Goal: Navigation & Orientation: Understand site structure

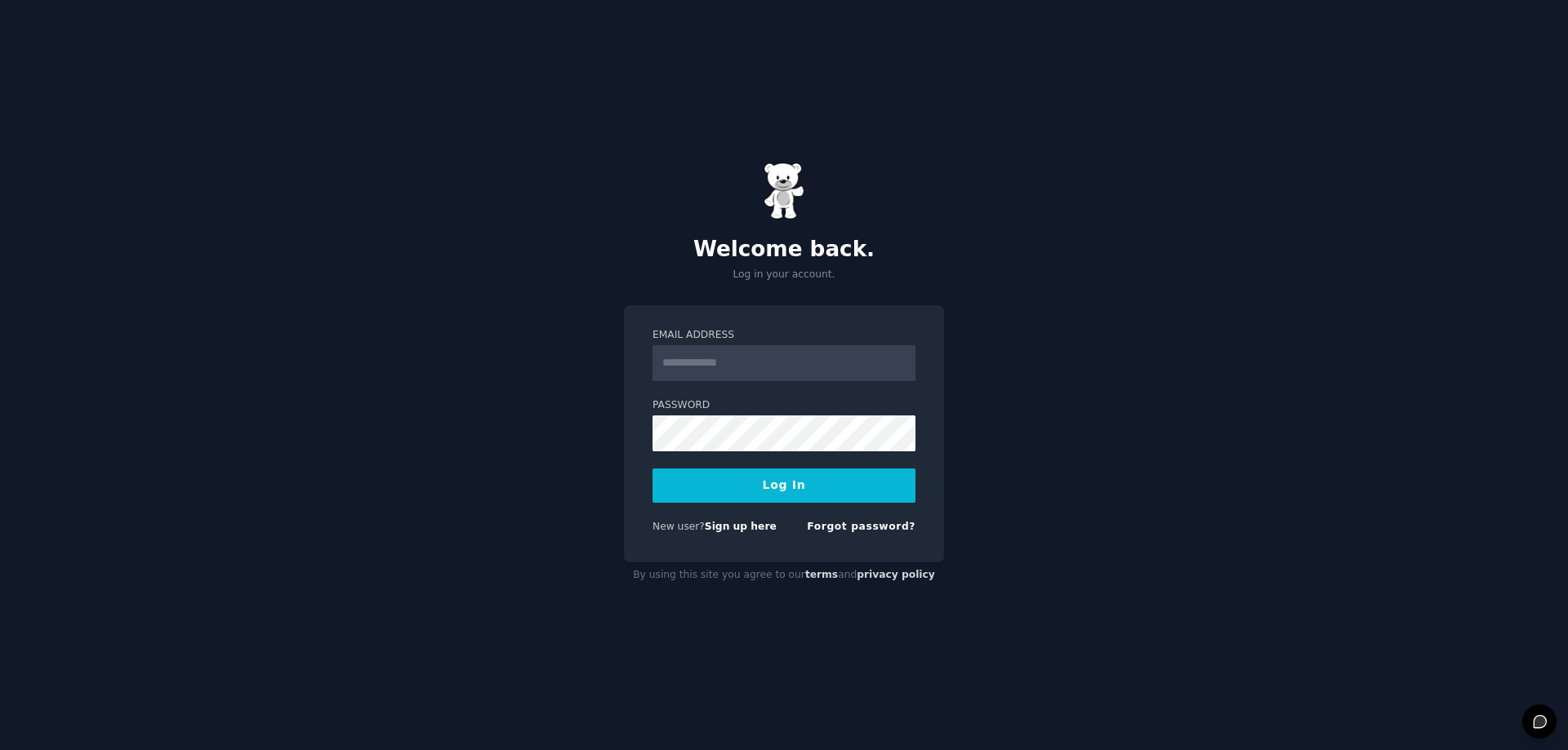
click at [713, 363] on input "Email Address" at bounding box center [784, 363] width 263 height 36
type input "**********"
click at [688, 478] on button "Log In" at bounding box center [784, 485] width 263 height 35
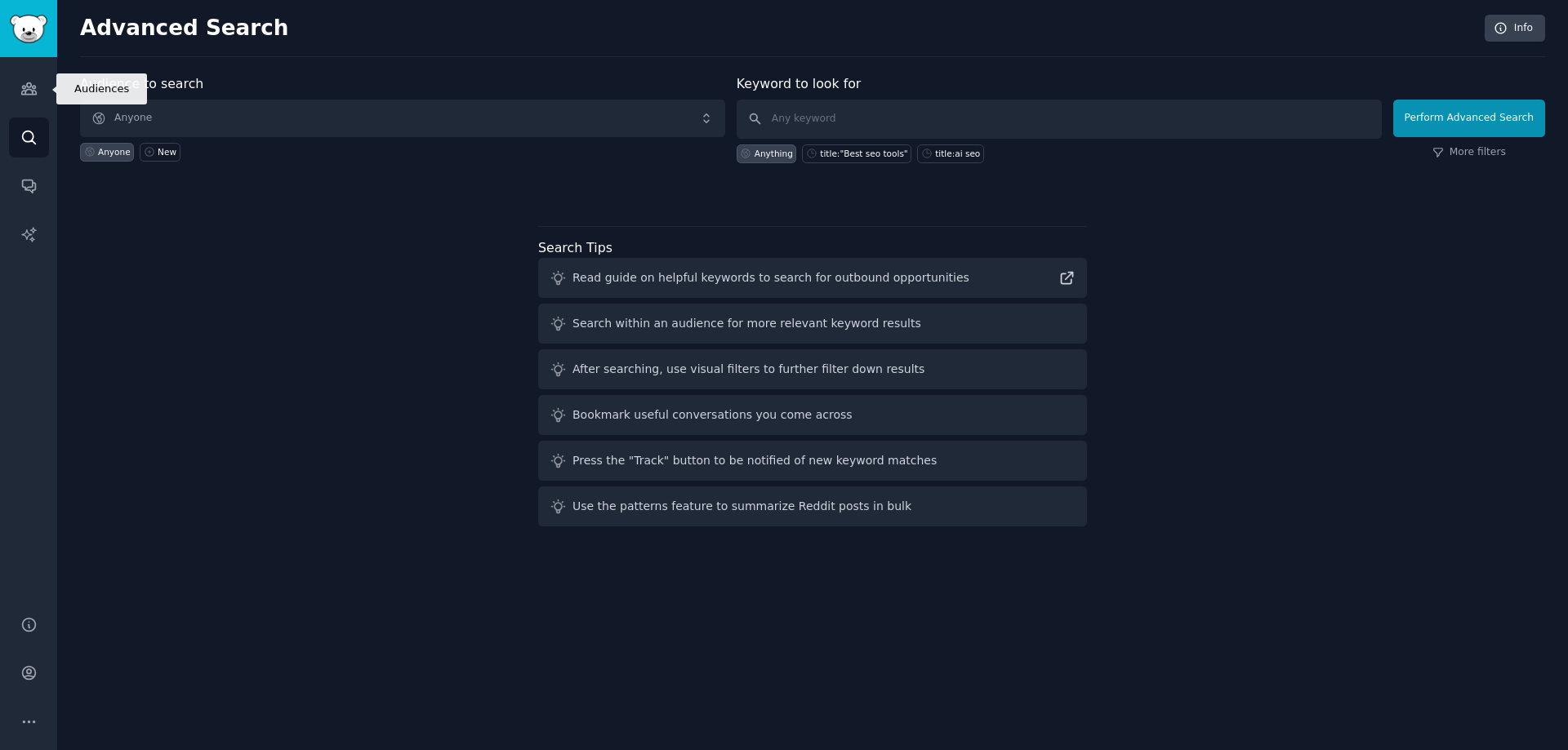
click at [21, 103] on link "Audiences" at bounding box center [28, 88] width 40 height 40
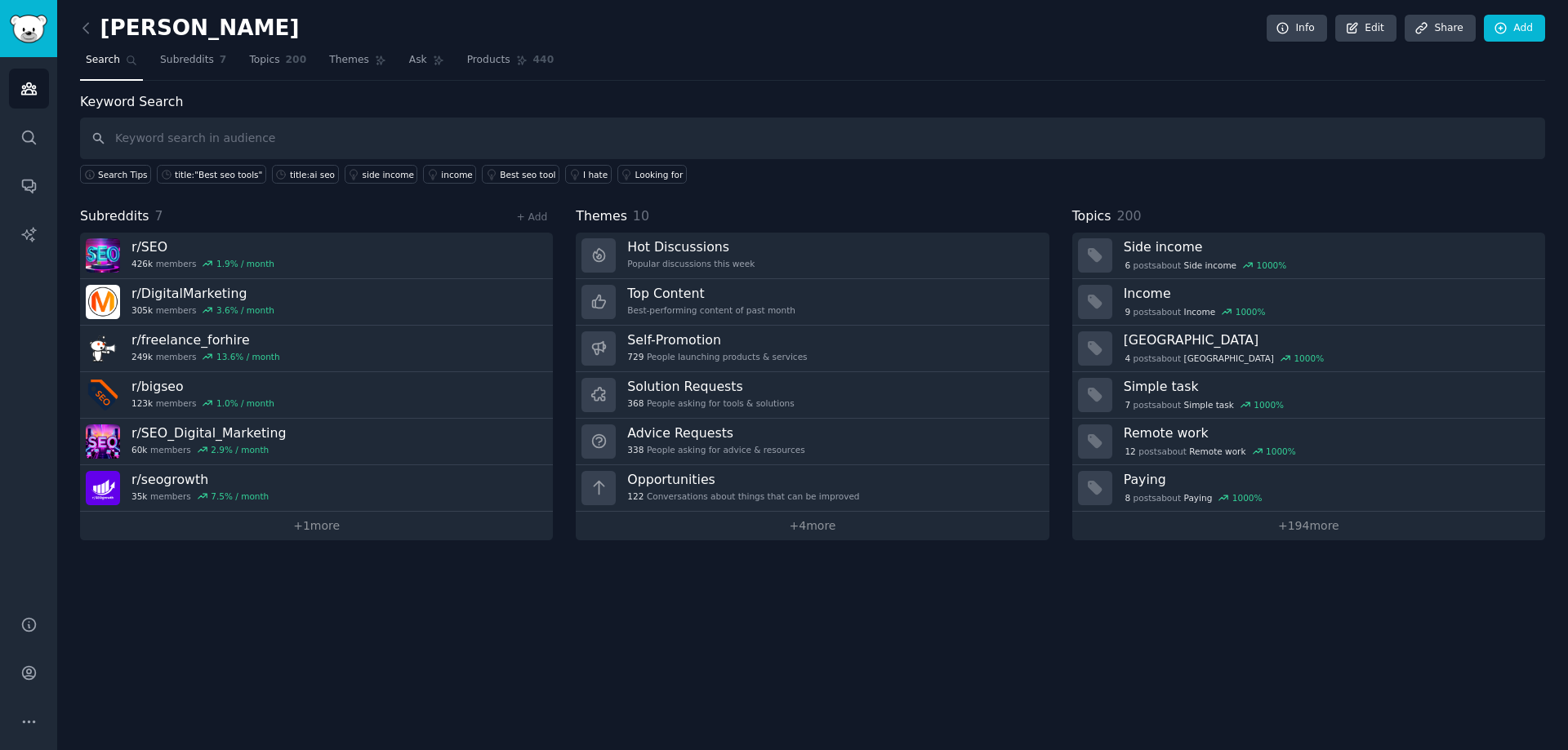
click at [320, 535] on link "+ 1 more" at bounding box center [316, 526] width 473 height 28
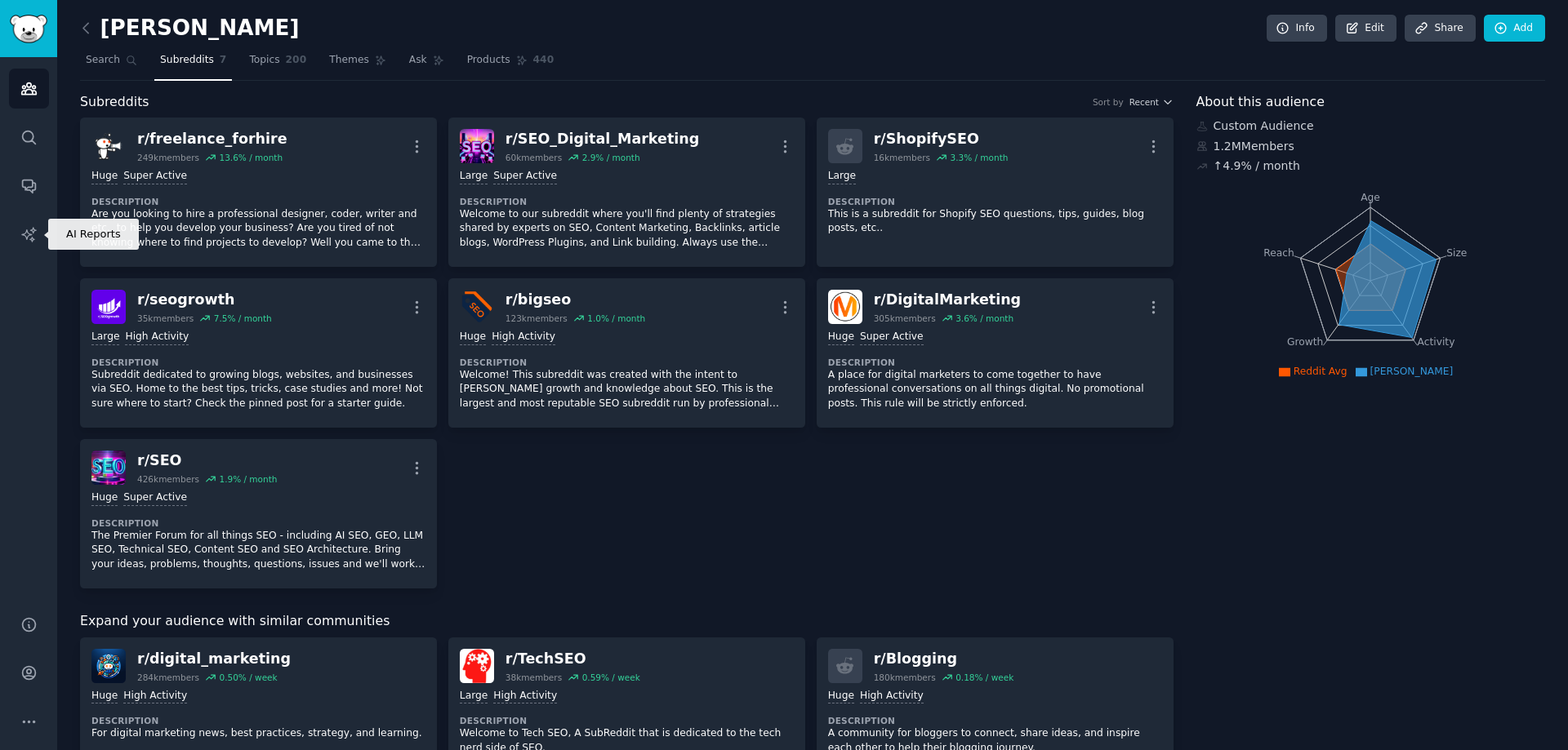
click at [43, 237] on link "AI Reports" at bounding box center [28, 235] width 40 height 40
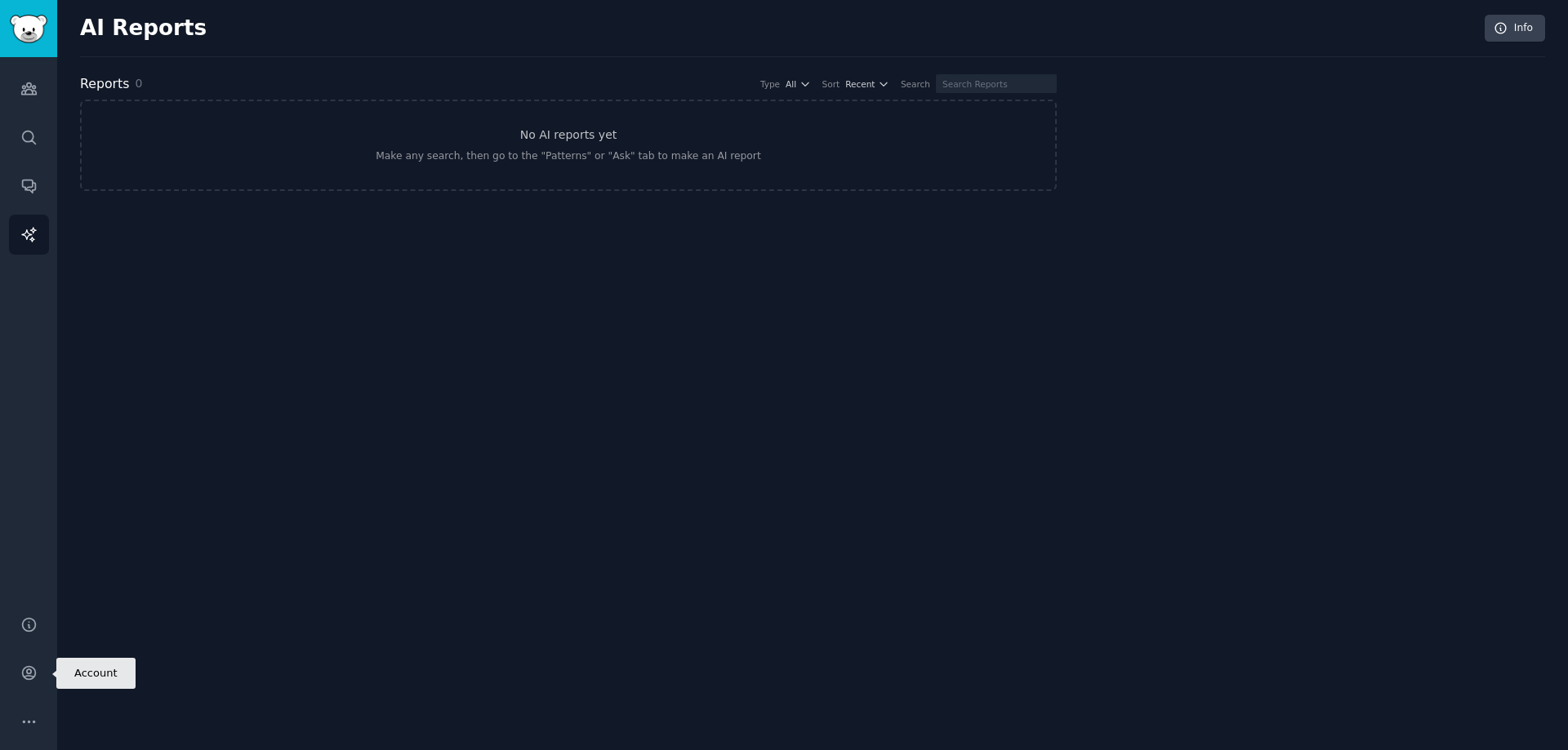
click at [26, 664] on link "Account" at bounding box center [28, 673] width 40 height 40
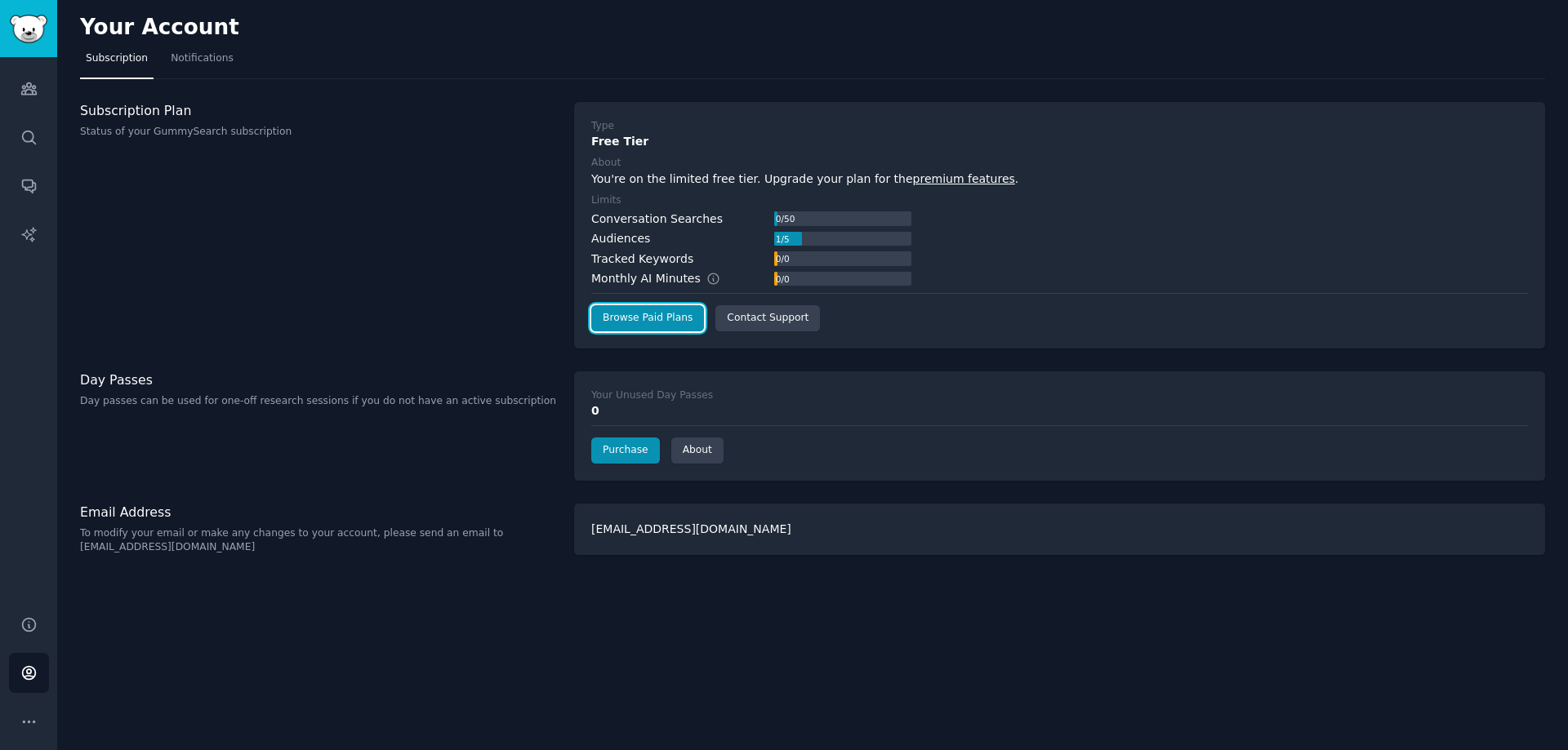
click at [636, 318] on link "Browse Paid Plans" at bounding box center [647, 318] width 113 height 26
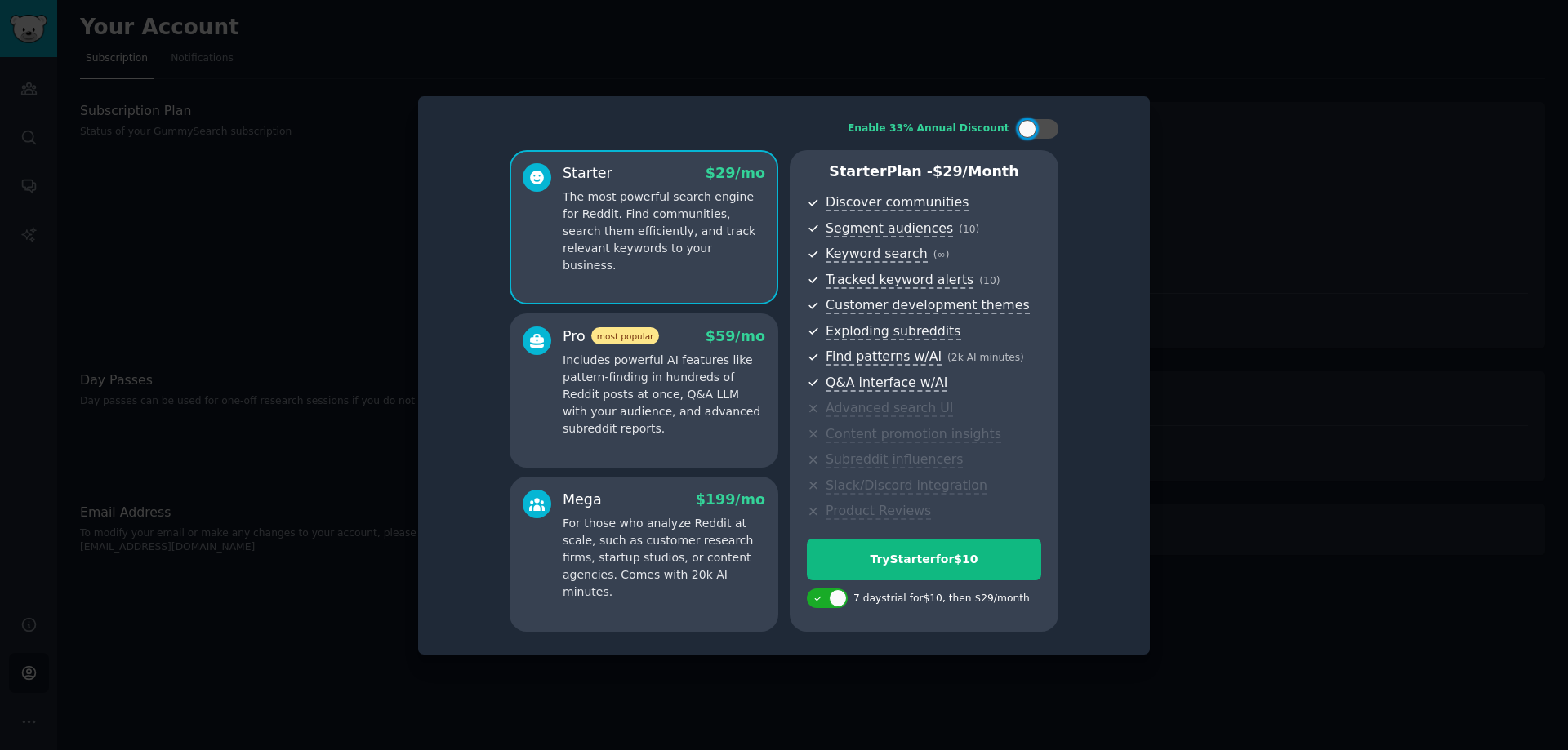
click at [1262, 201] on div at bounding box center [784, 375] width 1568 height 750
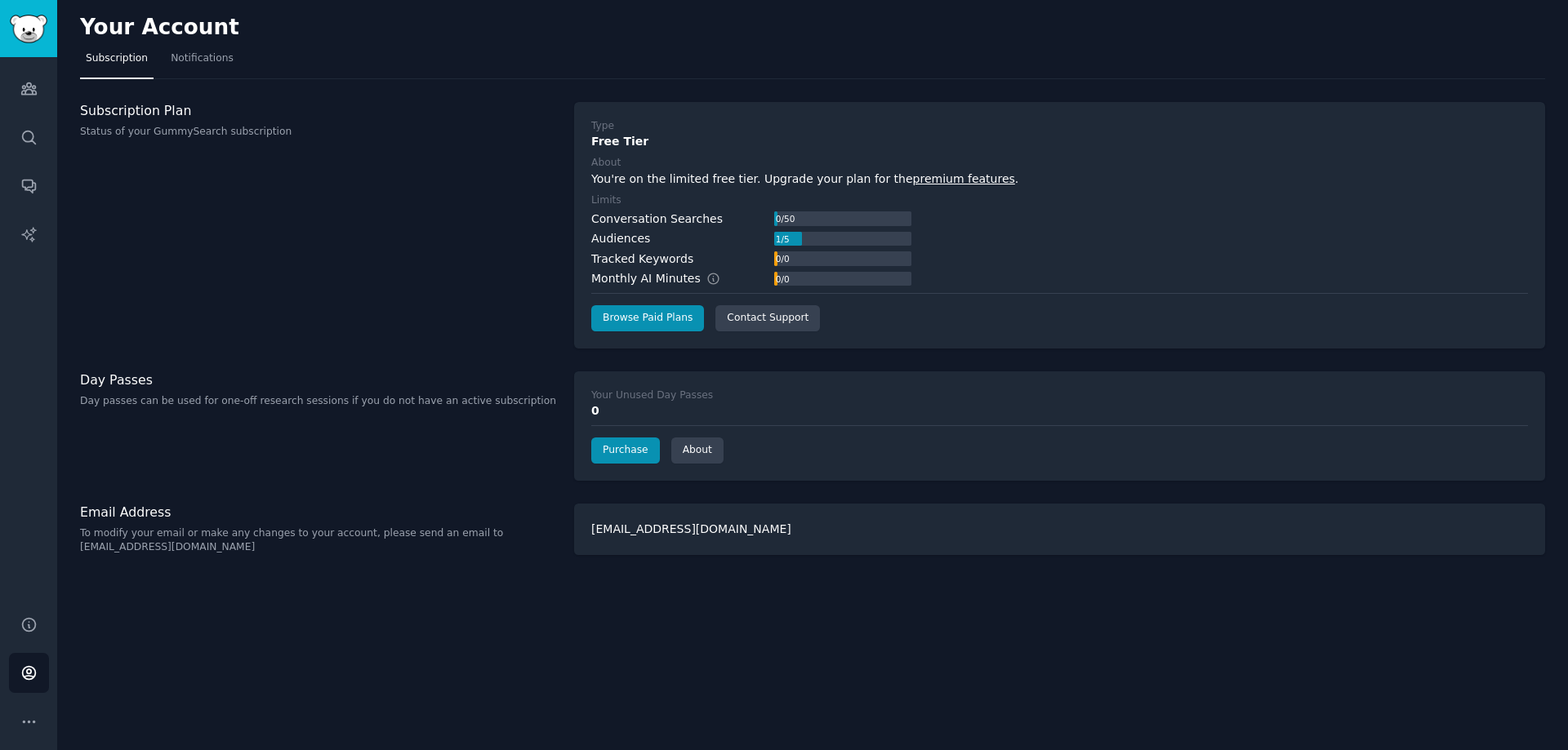
click at [188, 55] on span "Notifications" at bounding box center [202, 59] width 63 height 15
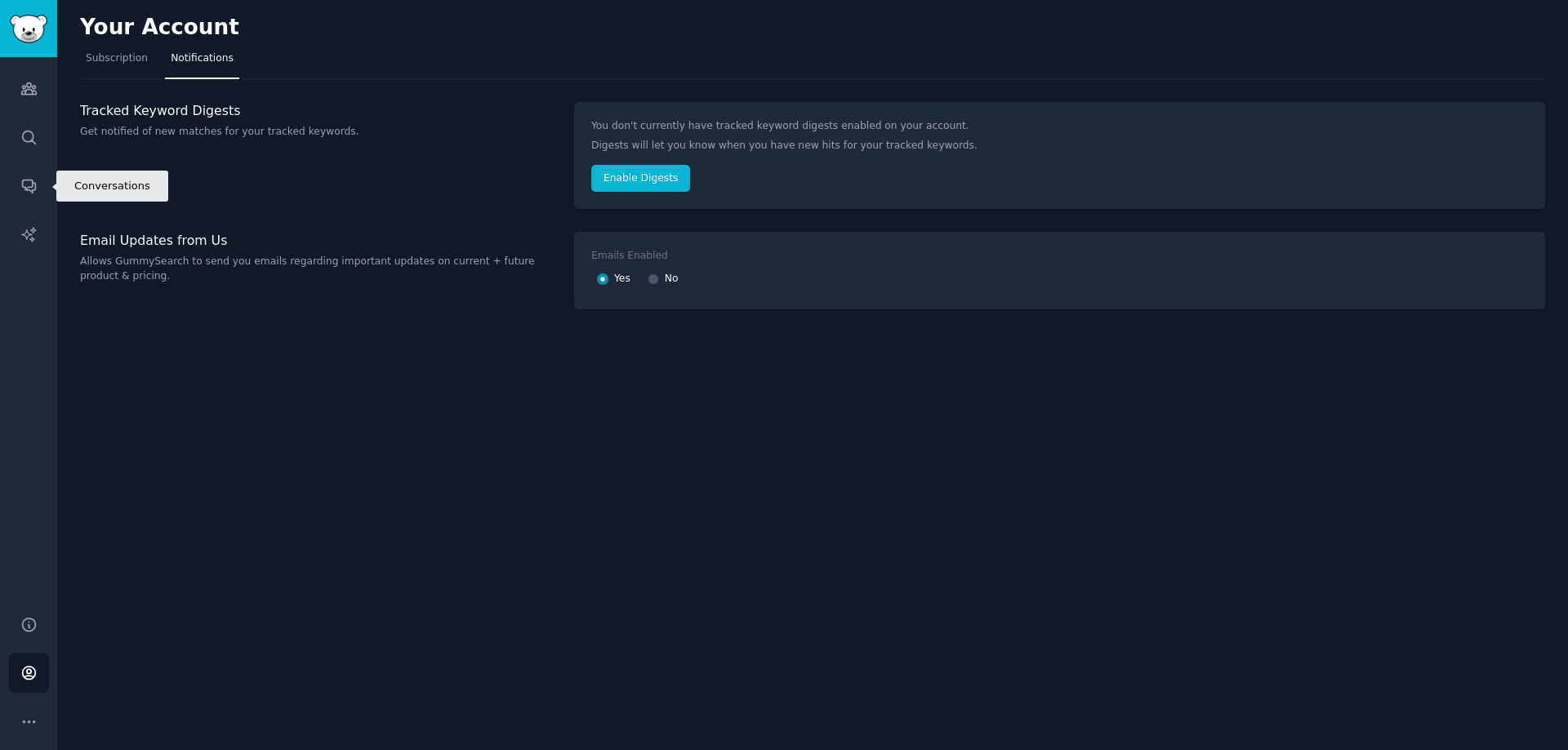
click at [26, 185] on icon "Sidebar" at bounding box center [28, 185] width 17 height 17
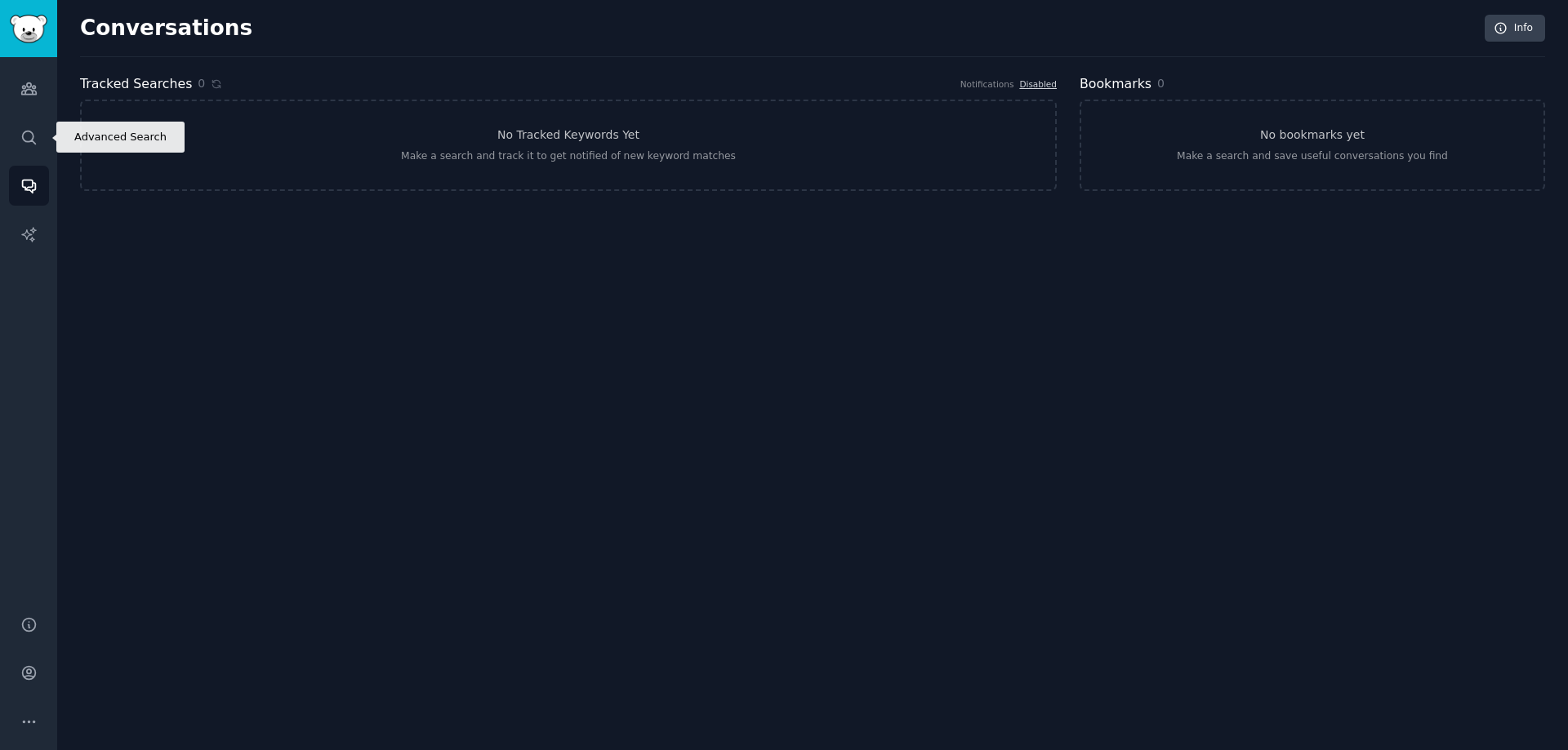
click at [32, 148] on link "Search" at bounding box center [28, 137] width 40 height 40
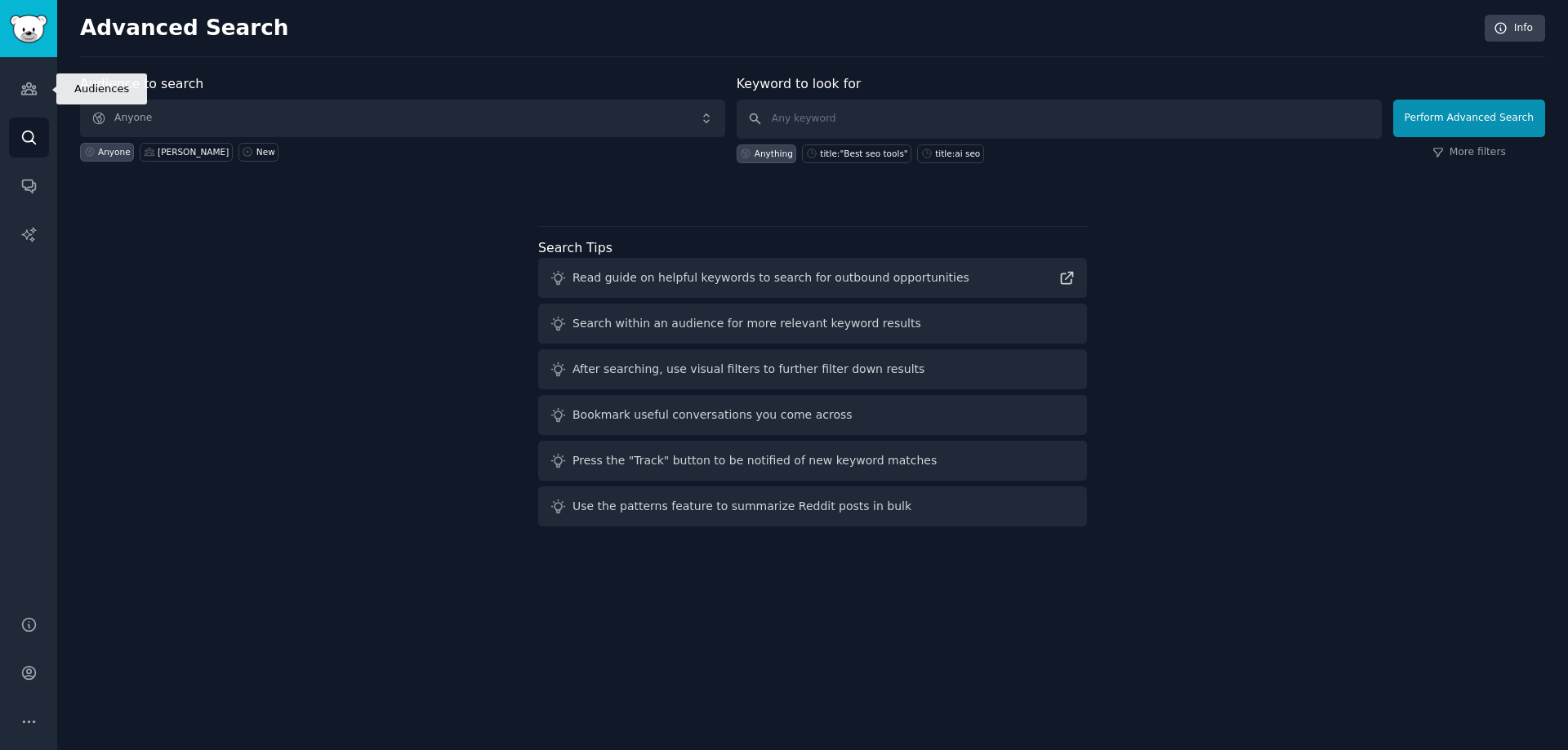
click at [39, 98] on link "Audiences" at bounding box center [28, 88] width 40 height 40
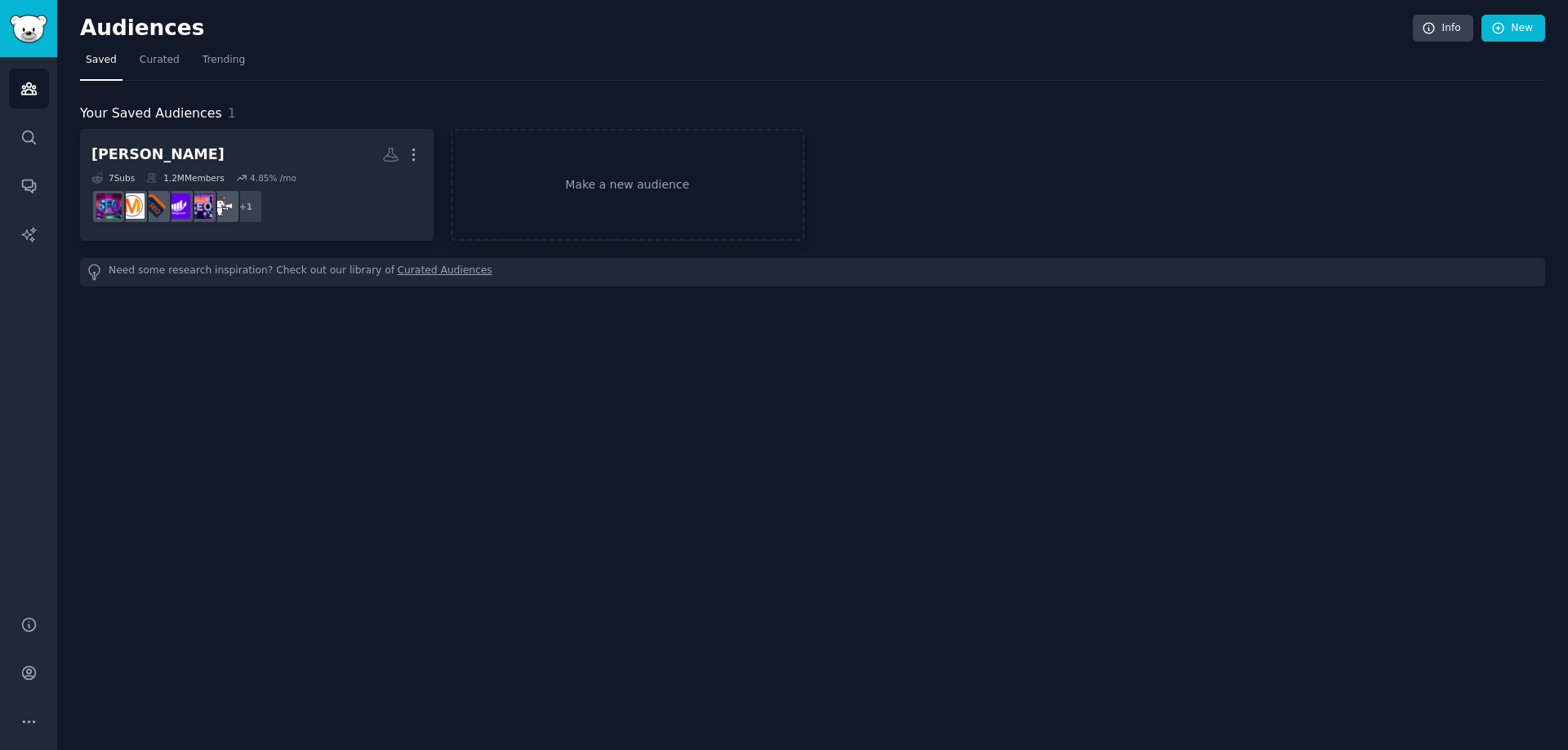
click at [176, 66] on link "Curated" at bounding box center [160, 64] width 52 height 34
